Goal: Task Accomplishment & Management: Manage account settings

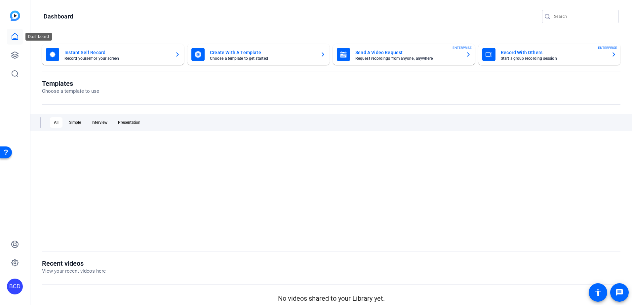
click at [18, 38] on icon at bounding box center [15, 36] width 6 height 6
click at [19, 52] on icon at bounding box center [15, 55] width 8 height 8
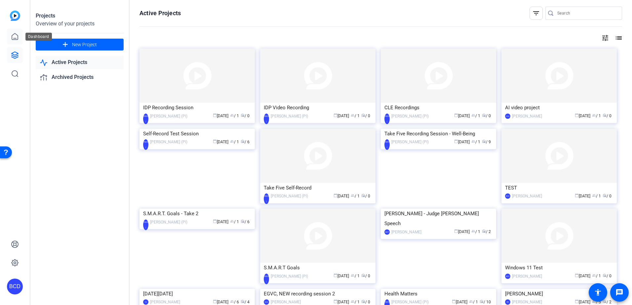
click at [20, 37] on link at bounding box center [15, 37] width 16 height 16
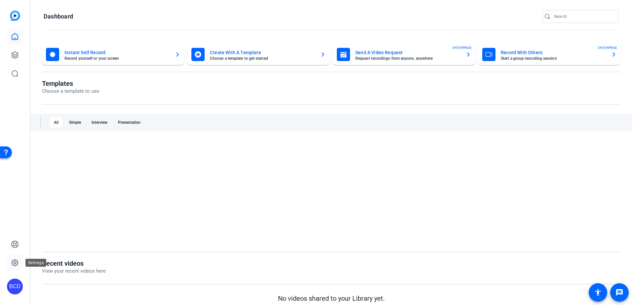
click at [11, 261] on icon at bounding box center [15, 263] width 8 height 8
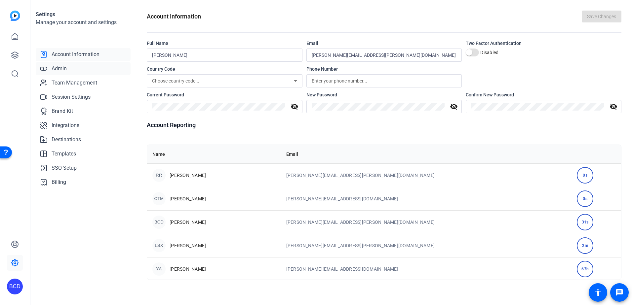
click at [76, 67] on link "Admin" at bounding box center [83, 68] width 95 height 13
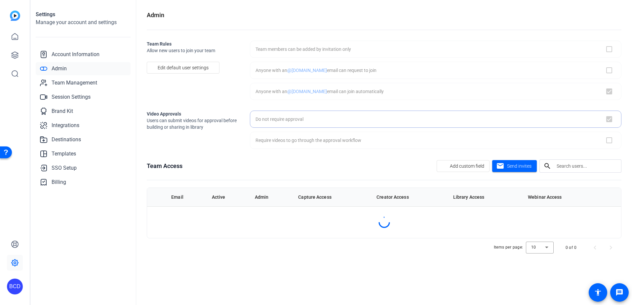
checkbox input "true"
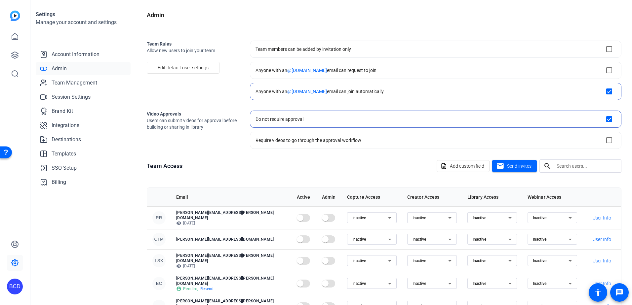
scroll to position [85, 0]
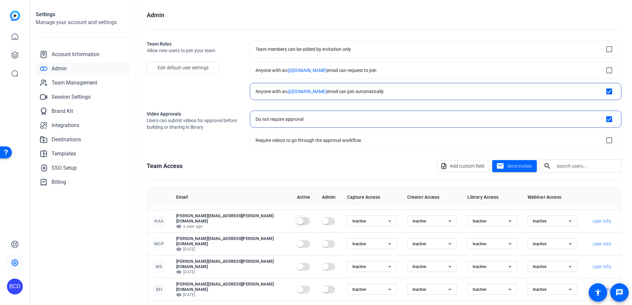
click at [297, 218] on span "button" at bounding box center [300, 221] width 7 height 7
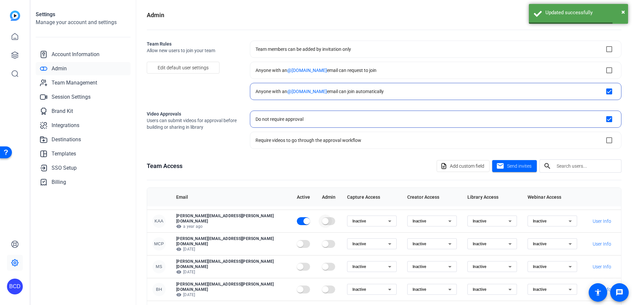
click at [322, 218] on span "button" at bounding box center [325, 221] width 7 height 7
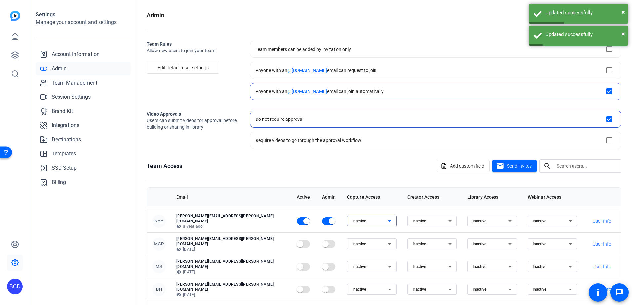
click at [386, 218] on icon at bounding box center [390, 222] width 8 height 8
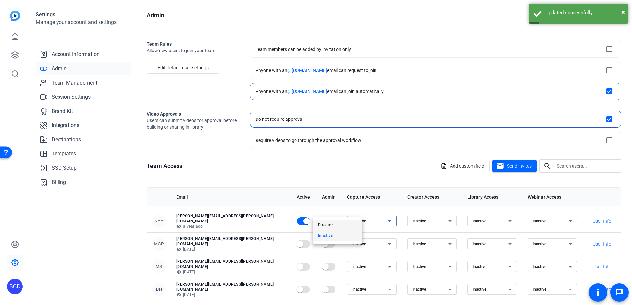
click at [342, 224] on mat-option "Director" at bounding box center [338, 225] width 50 height 11
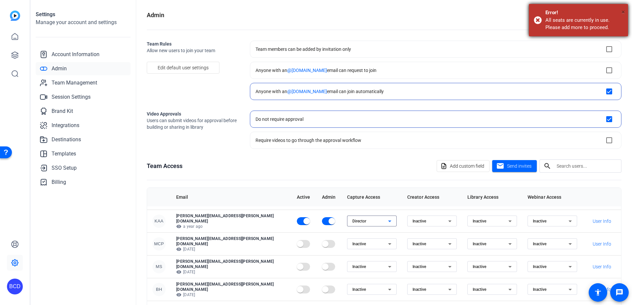
click at [622, 14] on span "×" at bounding box center [624, 12] width 4 height 8
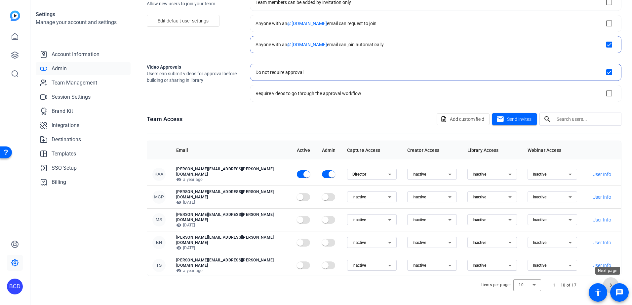
click at [608, 284] on span "Next page" at bounding box center [611, 286] width 16 height 16
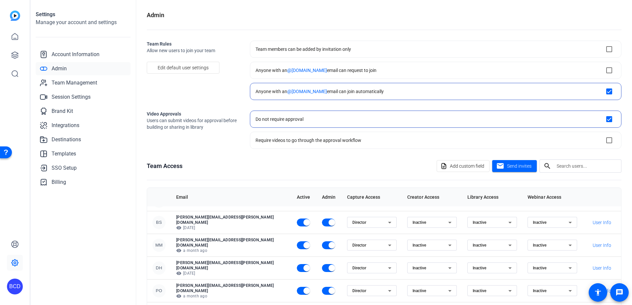
scroll to position [25, 0]
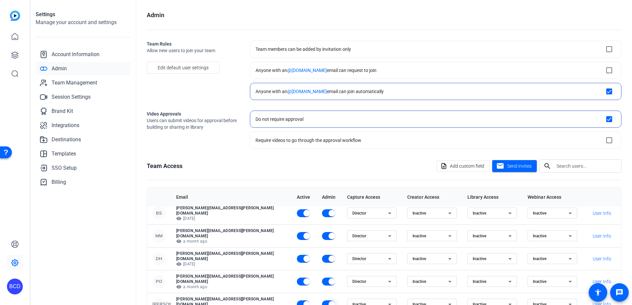
click at [329, 302] on span "button" at bounding box center [332, 305] width 7 height 7
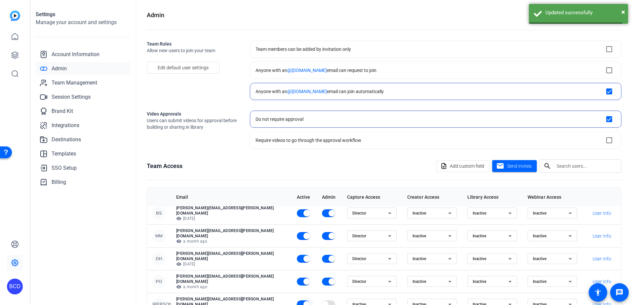
click at [304, 302] on span "button" at bounding box center [307, 305] width 7 height 7
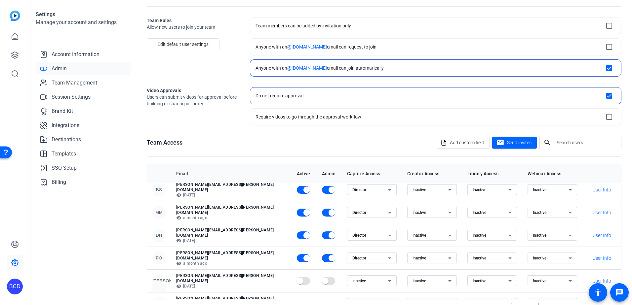
scroll to position [47, 0]
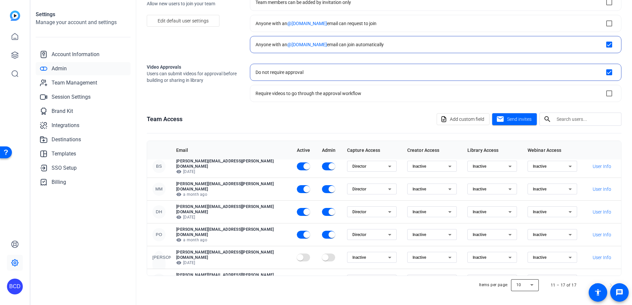
click at [529, 286] on div at bounding box center [525, 286] width 28 height 16
click at [523, 239] on mat-option "10" at bounding box center [522, 240] width 28 height 11
click at [589, 283] on span "Previous page" at bounding box center [595, 286] width 16 height 16
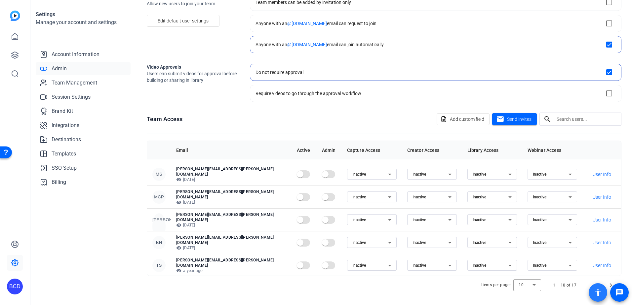
click at [606, 284] on span at bounding box center [598, 293] width 19 height 19
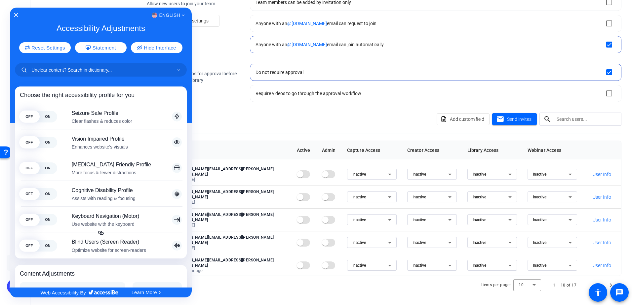
click at [608, 285] on div at bounding box center [316, 152] width 632 height 305
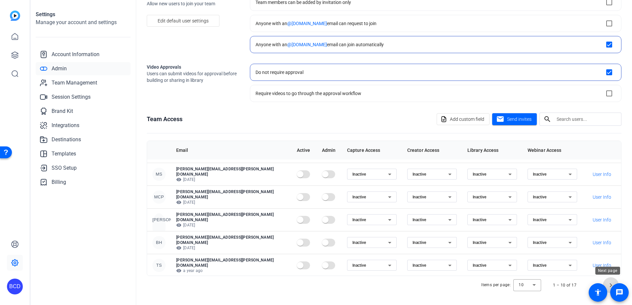
click at [608, 285] on span "Next page" at bounding box center [611, 286] width 16 height 16
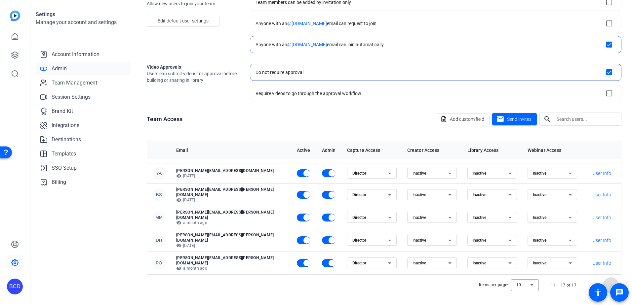
scroll to position [25, 0]
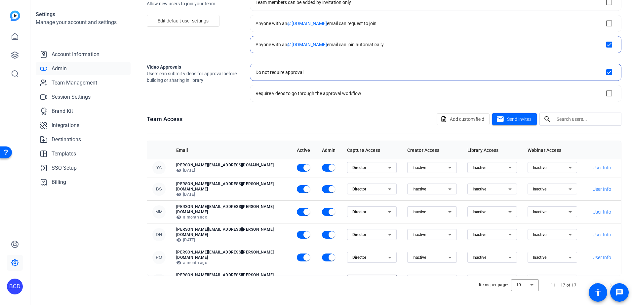
click at [386, 277] on icon at bounding box center [390, 281] width 8 height 8
click at [345, 279] on mat-option "Director" at bounding box center [341, 279] width 50 height 11
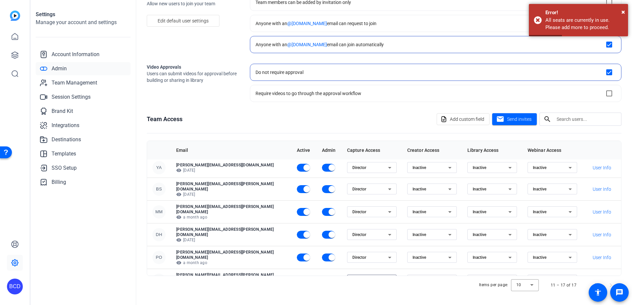
scroll to position [0, 0]
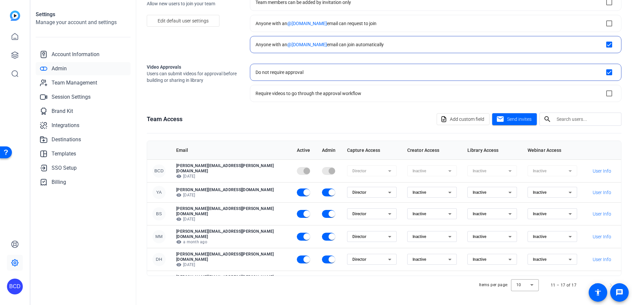
click at [386, 256] on icon at bounding box center [390, 260] width 8 height 8
click at [338, 275] on mat-option "Inactive" at bounding box center [341, 274] width 50 height 11
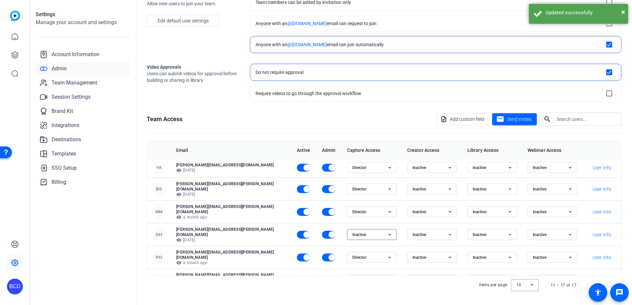
click at [386, 277] on icon at bounding box center [390, 281] width 8 height 8
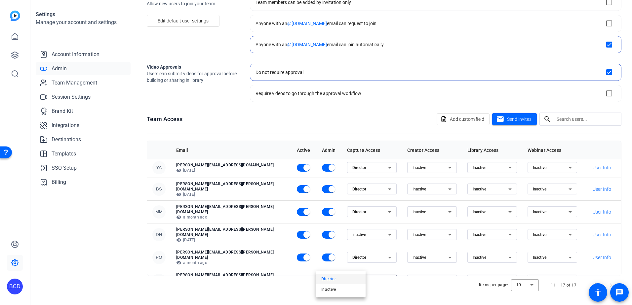
click at [342, 280] on mat-option "Director" at bounding box center [341, 279] width 50 height 11
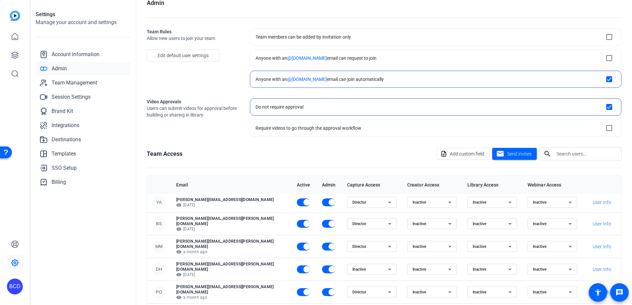
scroll to position [0, 0]
